Goal: Information Seeking & Learning: Learn about a topic

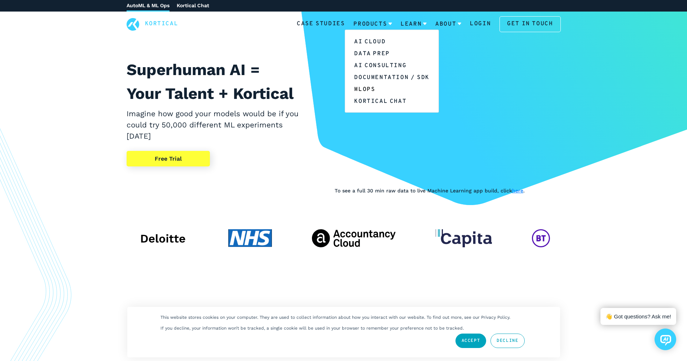
click at [371, 87] on link "MLOps" at bounding box center [391, 89] width 93 height 12
click at [369, 28] on link "Products" at bounding box center [373, 24] width 39 height 19
click at [366, 40] on link "AI Cloud" at bounding box center [391, 41] width 93 height 12
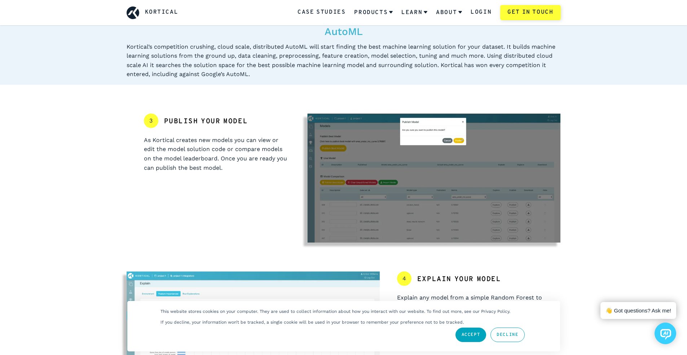
scroll to position [583, 0]
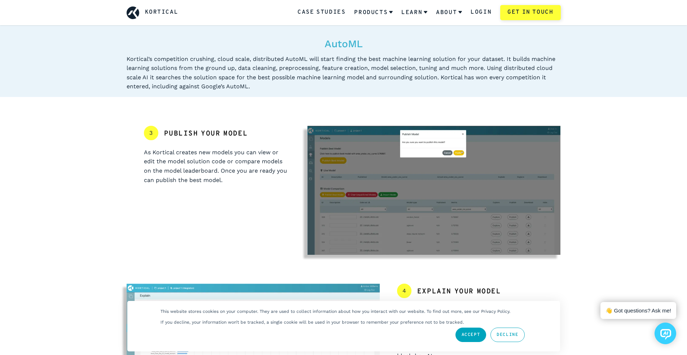
click at [235, 130] on h2 "Publish your model" at bounding box center [206, 134] width 84 height 10
click at [211, 164] on p "As Kortical creates new models you can view or edit the model solution code or …" at bounding box center [217, 166] width 146 height 37
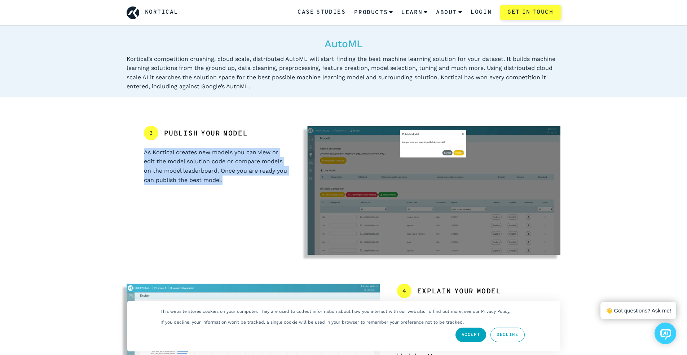
click at [211, 164] on p "As Kortical creates new models you can view or edit the model solution code or …" at bounding box center [217, 166] width 146 height 37
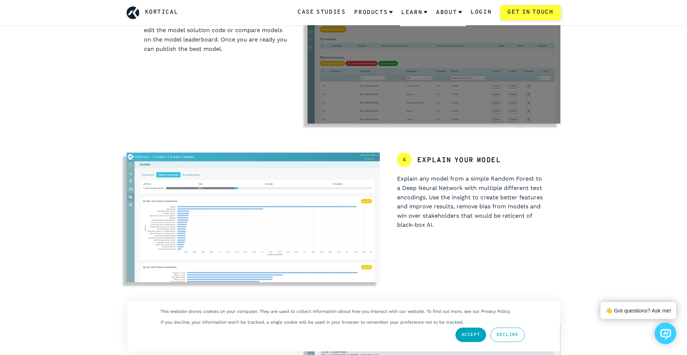
click at [397, 177] on p "Explain any model from a simple Random Forest to a Deep Neural Network with mul…" at bounding box center [470, 202] width 146 height 56
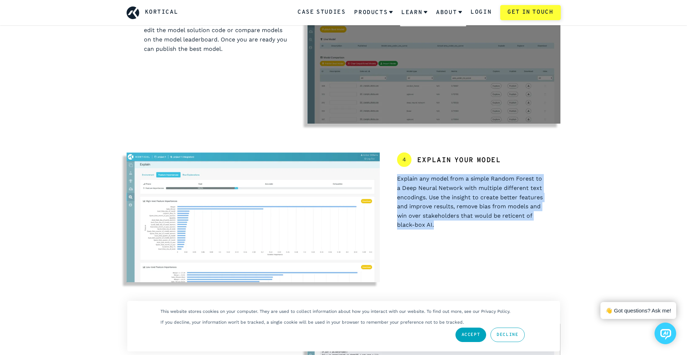
click at [397, 177] on p "Explain any model from a simple Random Forest to a Deep Neural Network with mul…" at bounding box center [470, 202] width 146 height 56
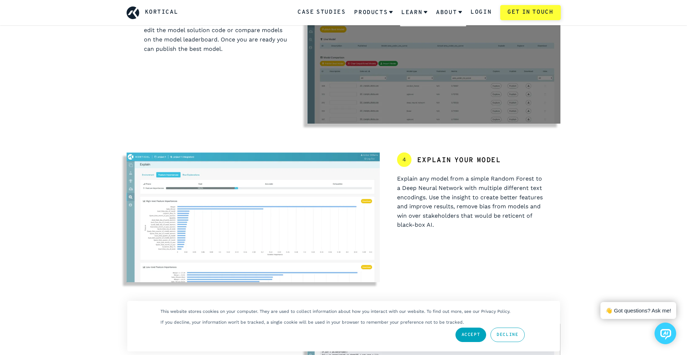
click at [438, 168] on div "4 Explain your model" at bounding box center [470, 164] width 146 height 22
click at [435, 161] on h2 "Explain your model" at bounding box center [459, 161] width 84 height 10
click at [452, 188] on p "Explain any model from a simple Random Forest to a Deep Neural Network with mul…" at bounding box center [470, 202] width 146 height 56
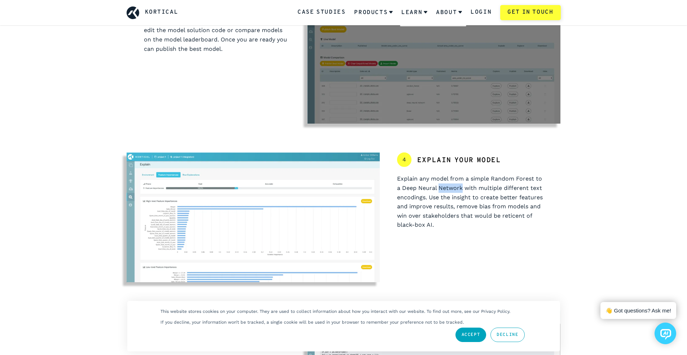
click at [452, 188] on p "Explain any model from a simple Random Forest to a Deep Neural Network with mul…" at bounding box center [470, 202] width 146 height 56
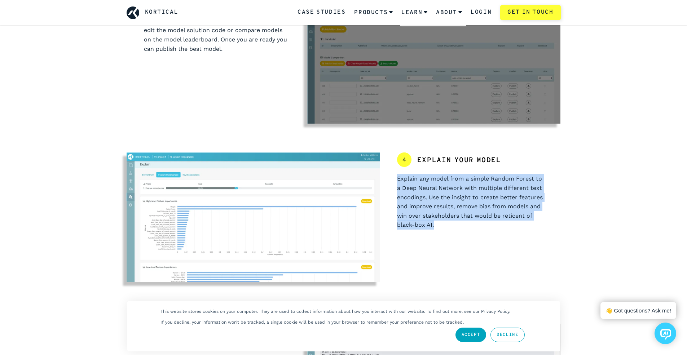
click at [452, 188] on p "Explain any model from a simple Random Forest to a Deep Neural Network with mul…" at bounding box center [470, 202] width 146 height 56
click at [441, 189] on p "Explain any model from a simple Random Forest to a Deep Neural Network with mul…" at bounding box center [470, 202] width 146 height 56
click at [429, 187] on p "Explain any model from a simple Random Forest to a Deep Neural Network with mul…" at bounding box center [470, 202] width 146 height 56
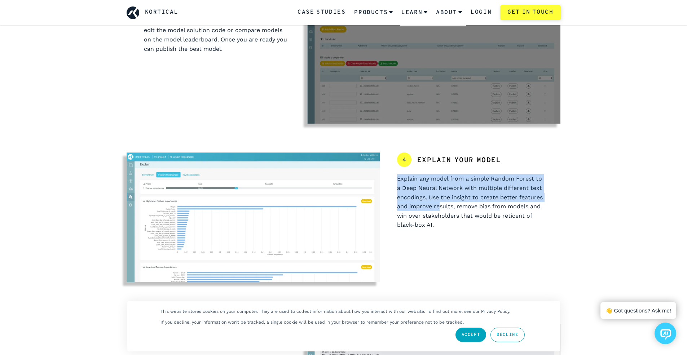
drag, startPoint x: 394, startPoint y: 178, endPoint x: 439, endPoint y: 205, distance: 52.9
click at [439, 205] on div "4 Explain your model Explain any model from a simple Random Forest to a Deep Ne…" at bounding box center [470, 218] width 181 height 130
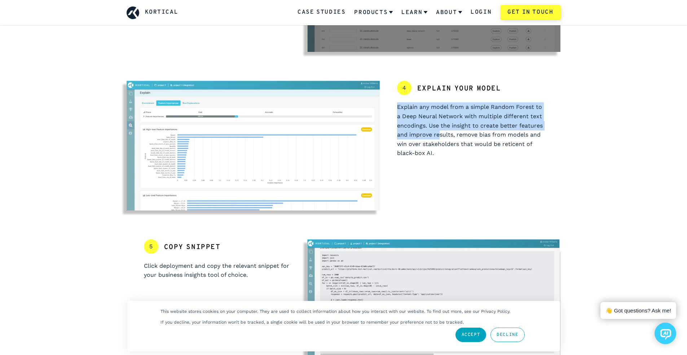
scroll to position [845, 0]
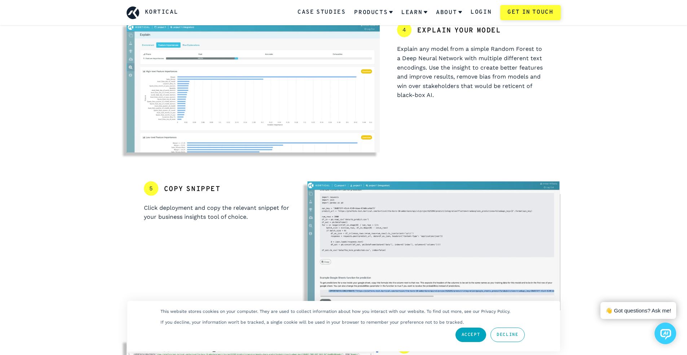
click at [176, 212] on p "Click deployment and copy the relevant snippet for your business insights tool …" at bounding box center [217, 212] width 146 height 18
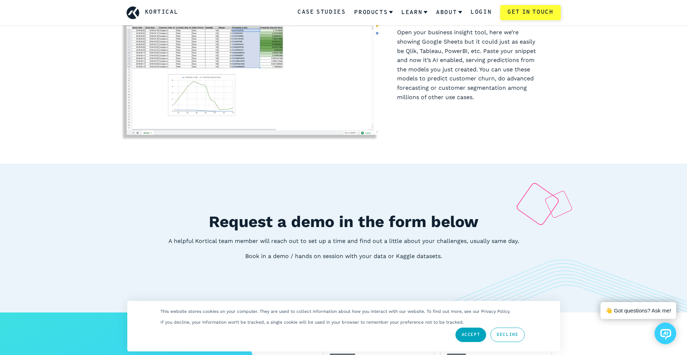
scroll to position [1328, 0]
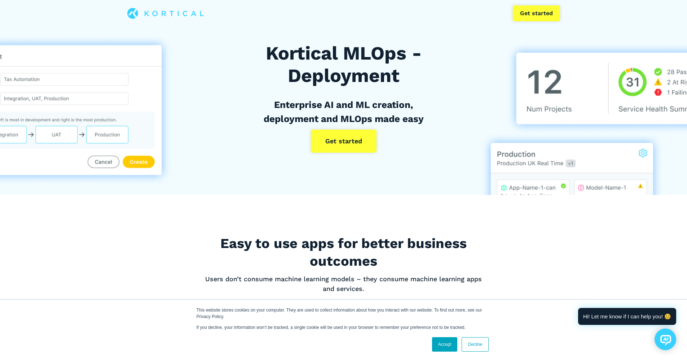
click at [325, 102] on h3 "Enterprise AI and ML creation, deployment and MLOps made easy" at bounding box center [343, 112] width 195 height 28
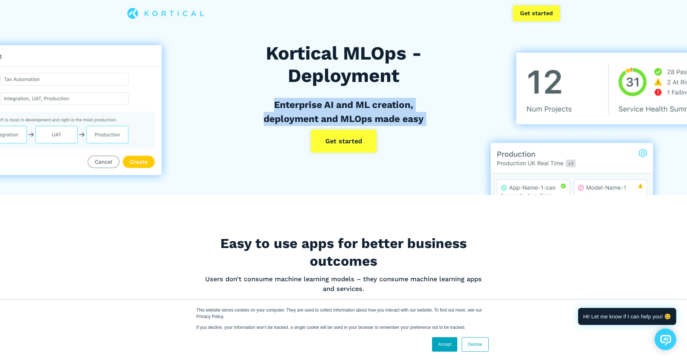
click at [325, 102] on h3 "Enterprise AI and ML creation, deployment and MLOps made easy" at bounding box center [343, 112] width 195 height 28
click at [376, 100] on h3 "Enterprise AI and ML creation, deployment and MLOps made easy" at bounding box center [343, 112] width 195 height 28
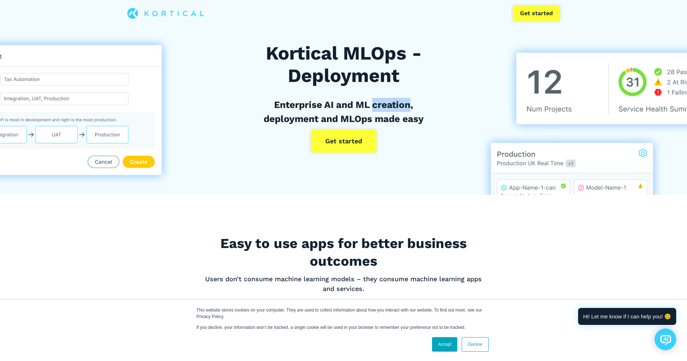
click at [376, 100] on h3 "Enterprise AI and ML creation, deployment and MLOps made easy" at bounding box center [343, 112] width 195 height 28
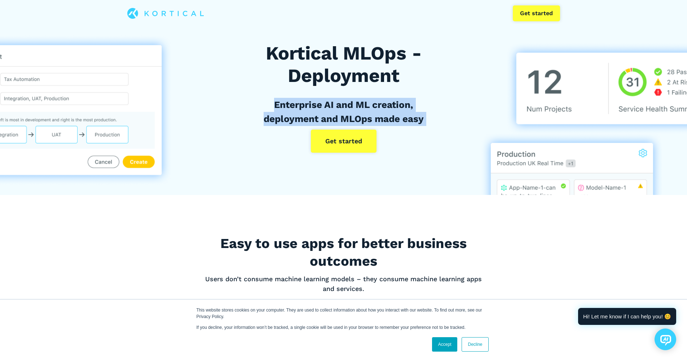
click at [376, 100] on h3 "Enterprise AI and ML creation, deployment and MLOps made easy" at bounding box center [343, 112] width 195 height 28
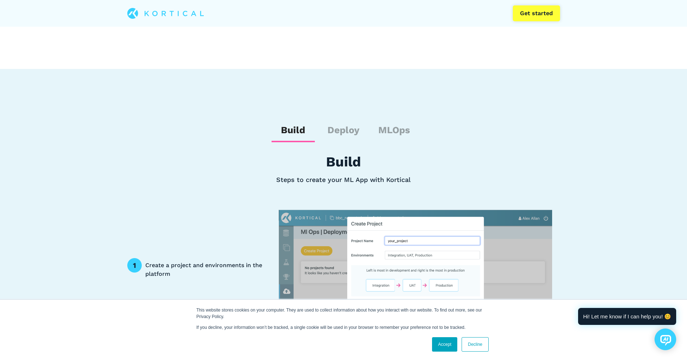
scroll to position [688, 0]
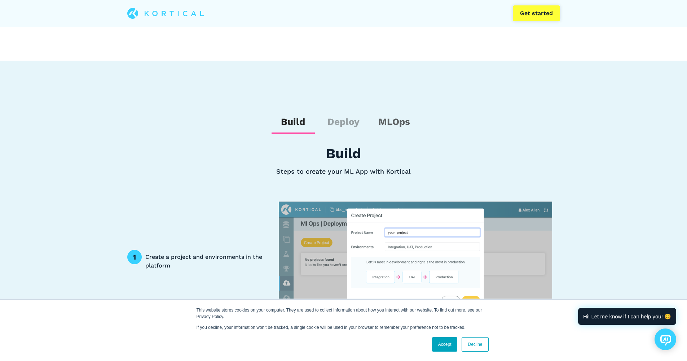
click at [390, 119] on h3 "MLOps" at bounding box center [394, 122] width 43 height 14
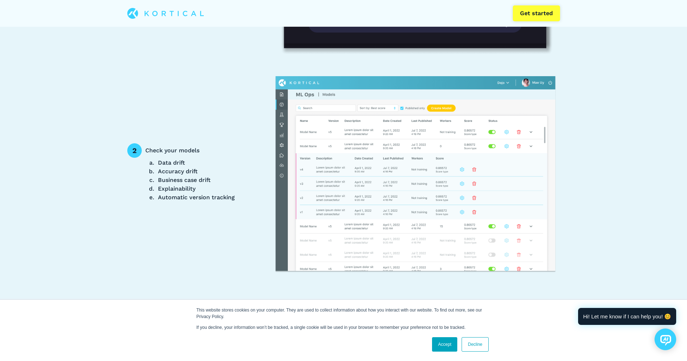
scroll to position [1188, 0]
